Goal: Information Seeking & Learning: Understand process/instructions

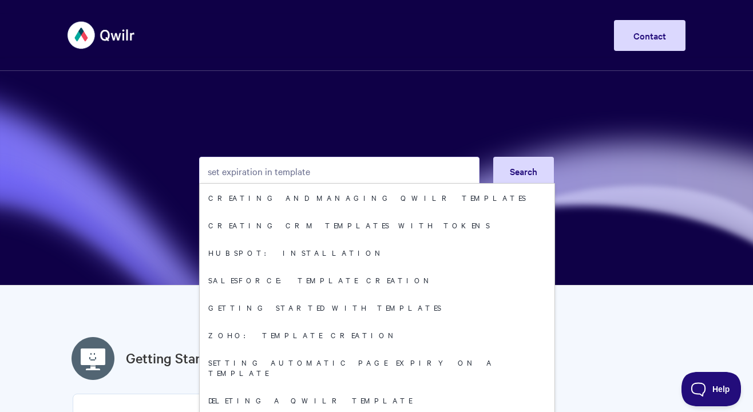
type input "set expiration in template"
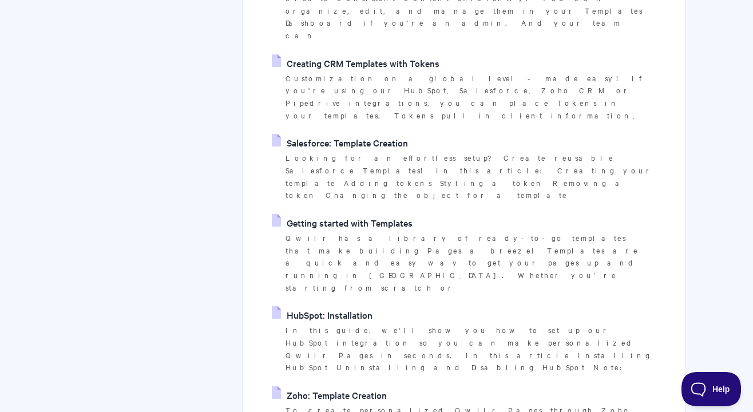
scroll to position [343, 0]
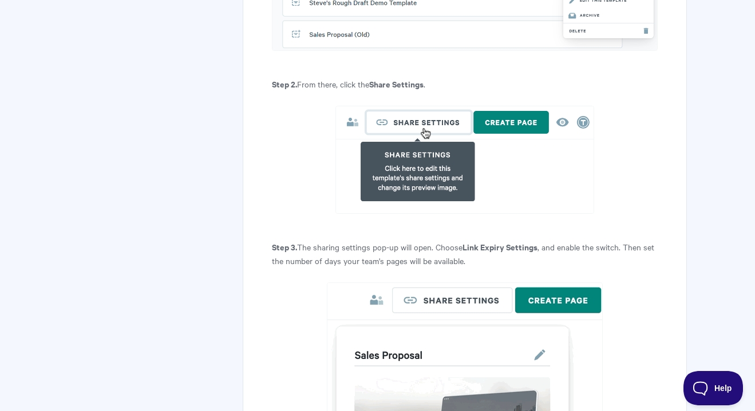
scroll to position [630, 0]
